Goal: Ask a question

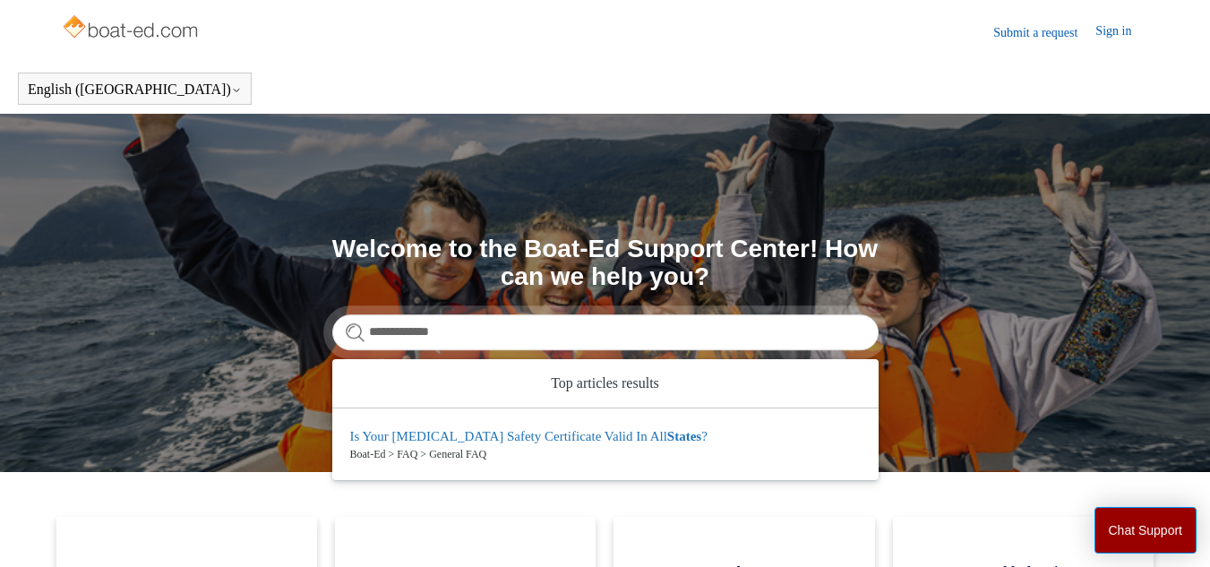
type input "**********"
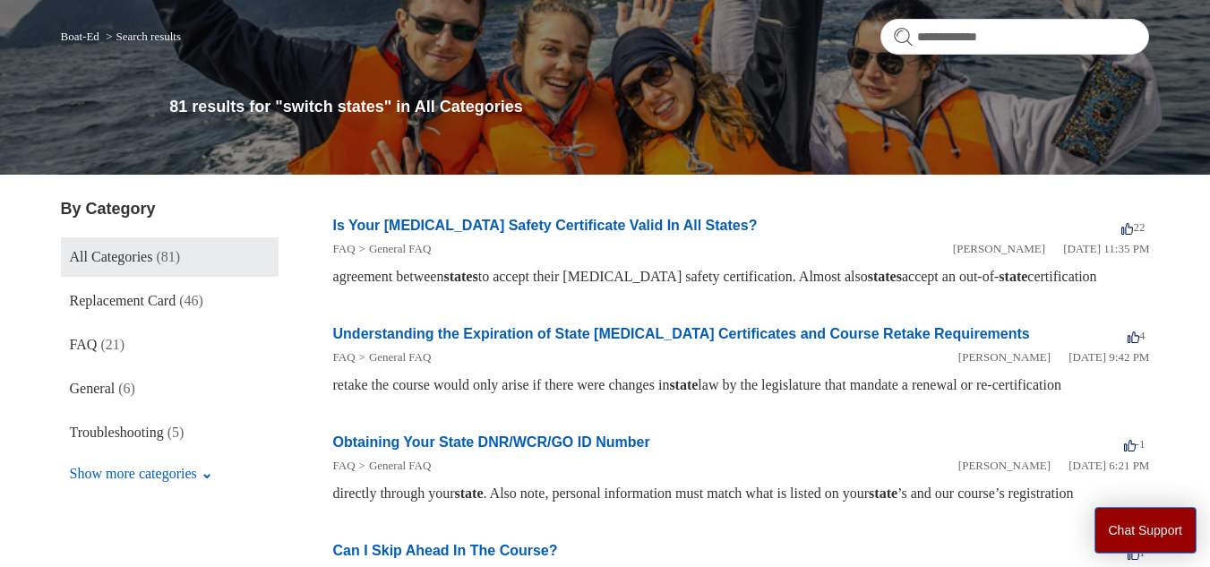
scroll to position [150, 0]
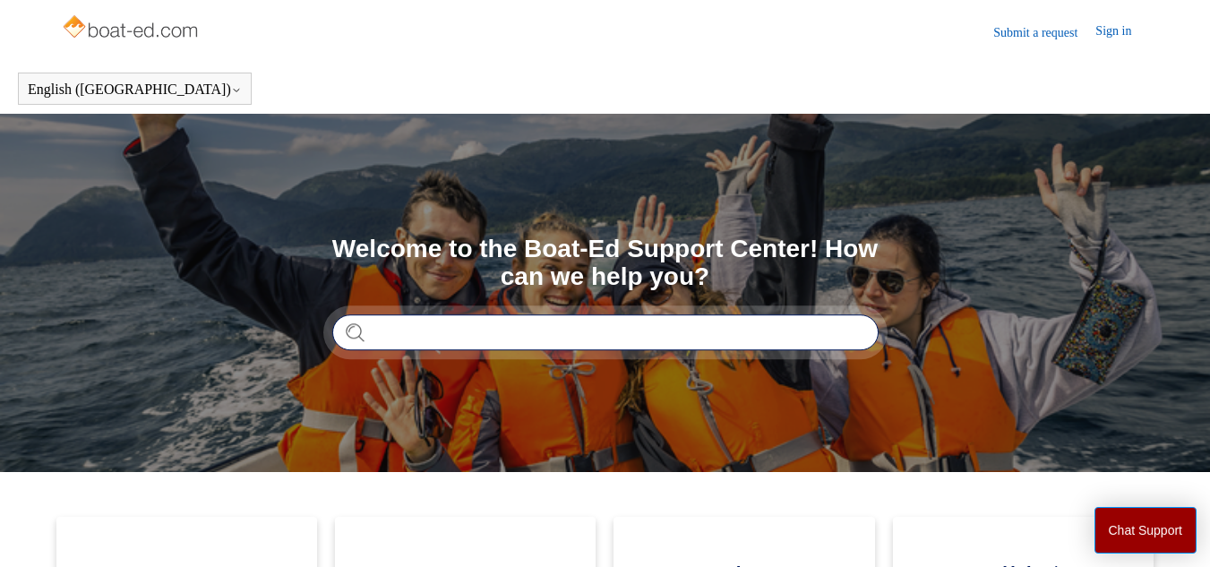
click at [692, 328] on input "Search" at bounding box center [605, 332] width 546 height 36
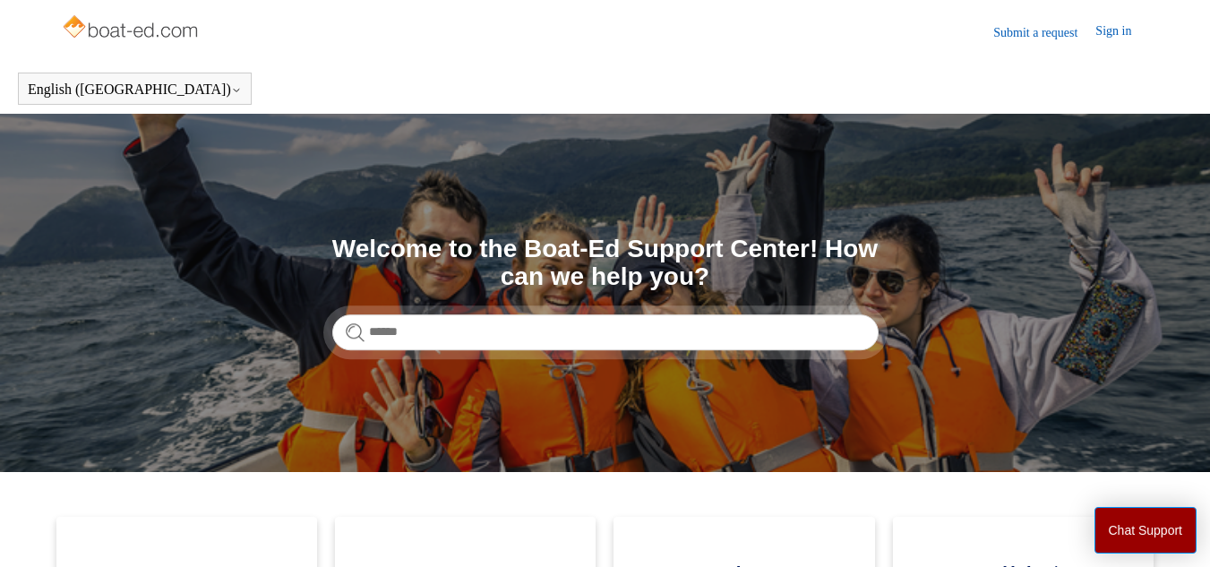
click at [1027, 25] on link "Submit a request" at bounding box center [1044, 32] width 102 height 19
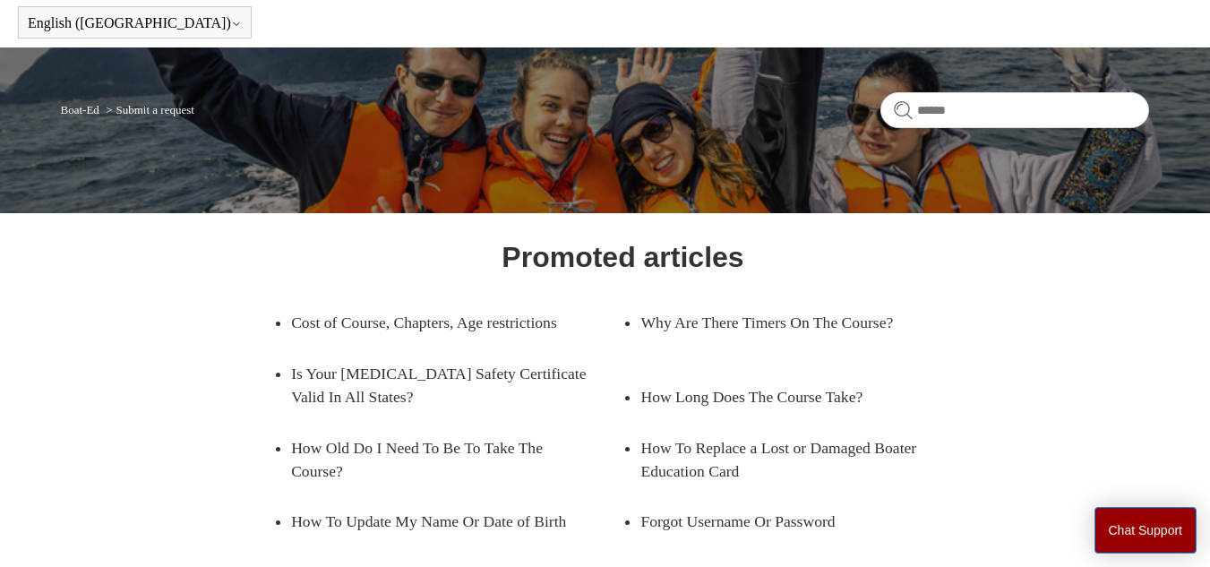
scroll to position [74, 0]
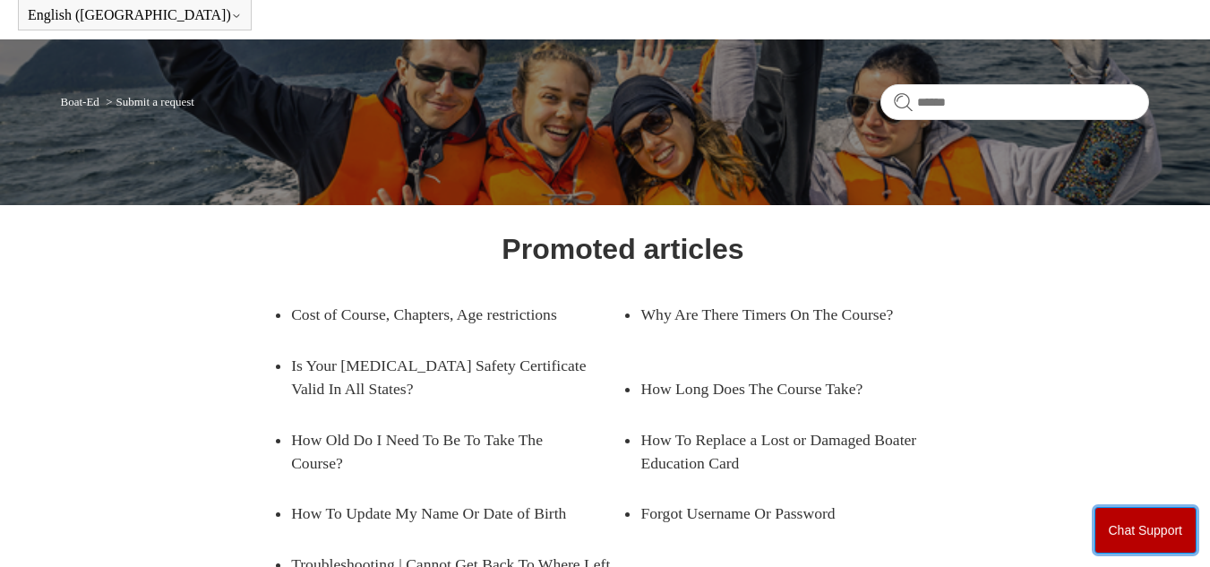
click at [1141, 510] on button "Chat Support" at bounding box center [1146, 530] width 103 height 47
